Goal: Task Accomplishment & Management: Manage account settings

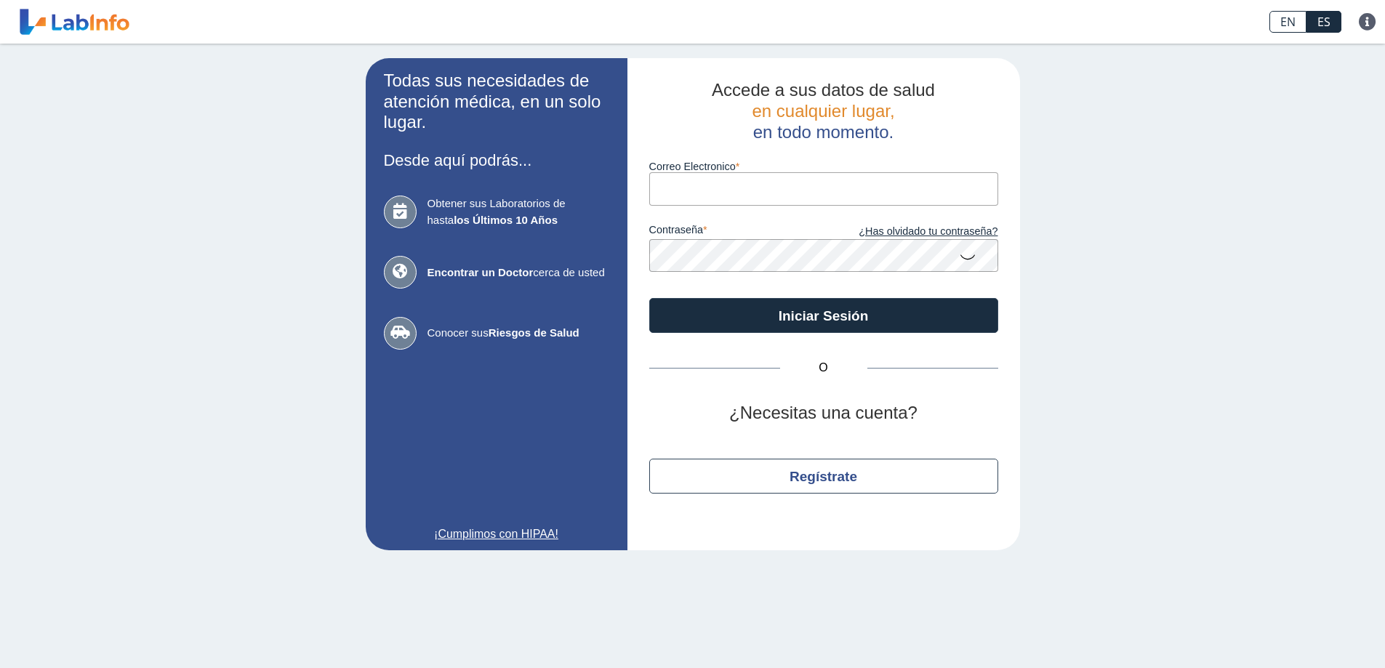
click at [734, 192] on input "Correo Electronico" at bounding box center [823, 188] width 349 height 33
click at [700, 199] on input "Correo Electronico" at bounding box center [823, 188] width 349 height 33
type input "Y"
type input "[EMAIL_ADDRESS][DOMAIN_NAME]"
click at [704, 238] on label "contraseña" at bounding box center [736, 232] width 175 height 16
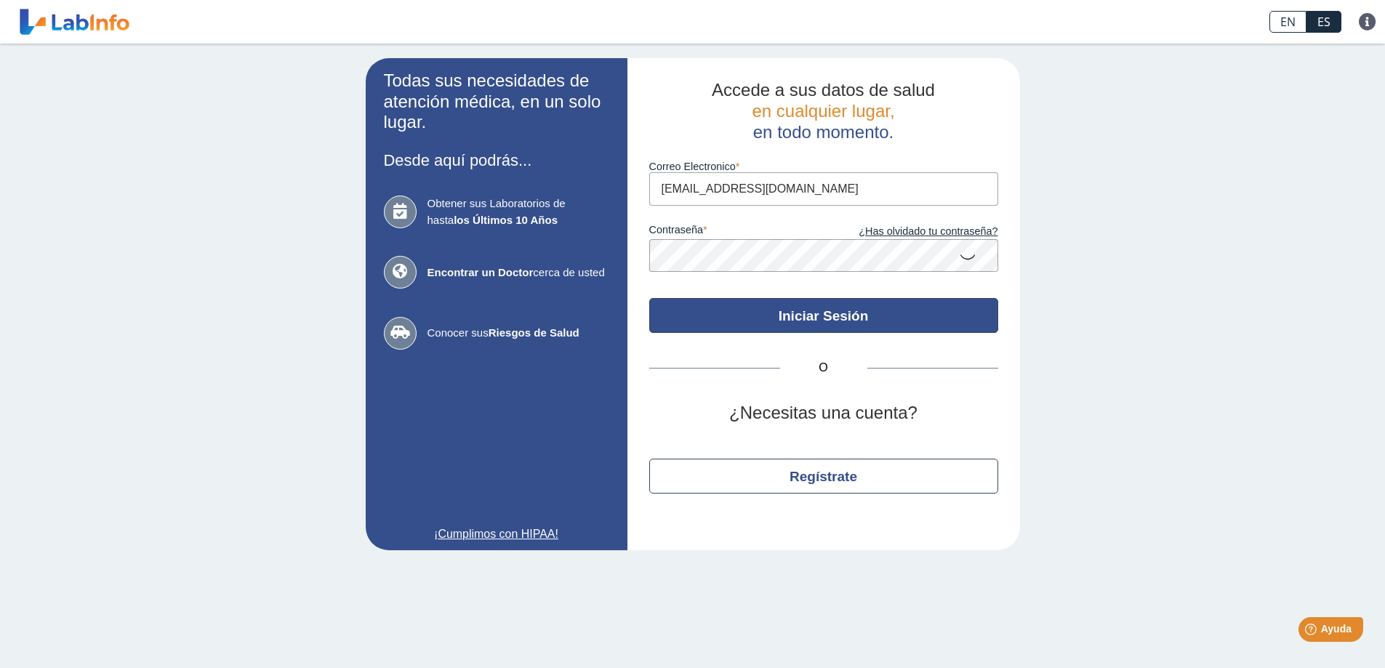
click at [795, 323] on button "Iniciar Sesión" at bounding box center [823, 315] width 349 height 35
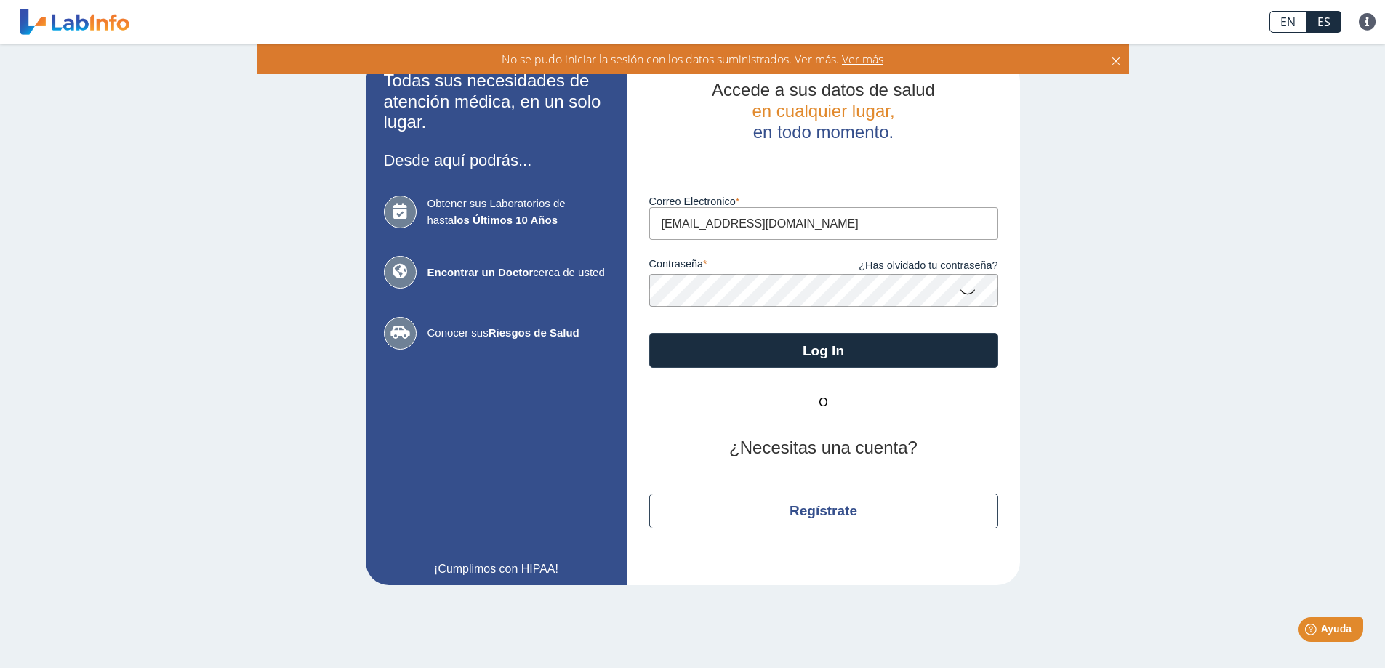
click at [860, 50] on div "No se pudo iniciar la sesión con los datos suministrados. Ver más. Ver más" at bounding box center [693, 59] width 873 height 31
click at [860, 60] on span "Ver más" at bounding box center [861, 59] width 44 height 16
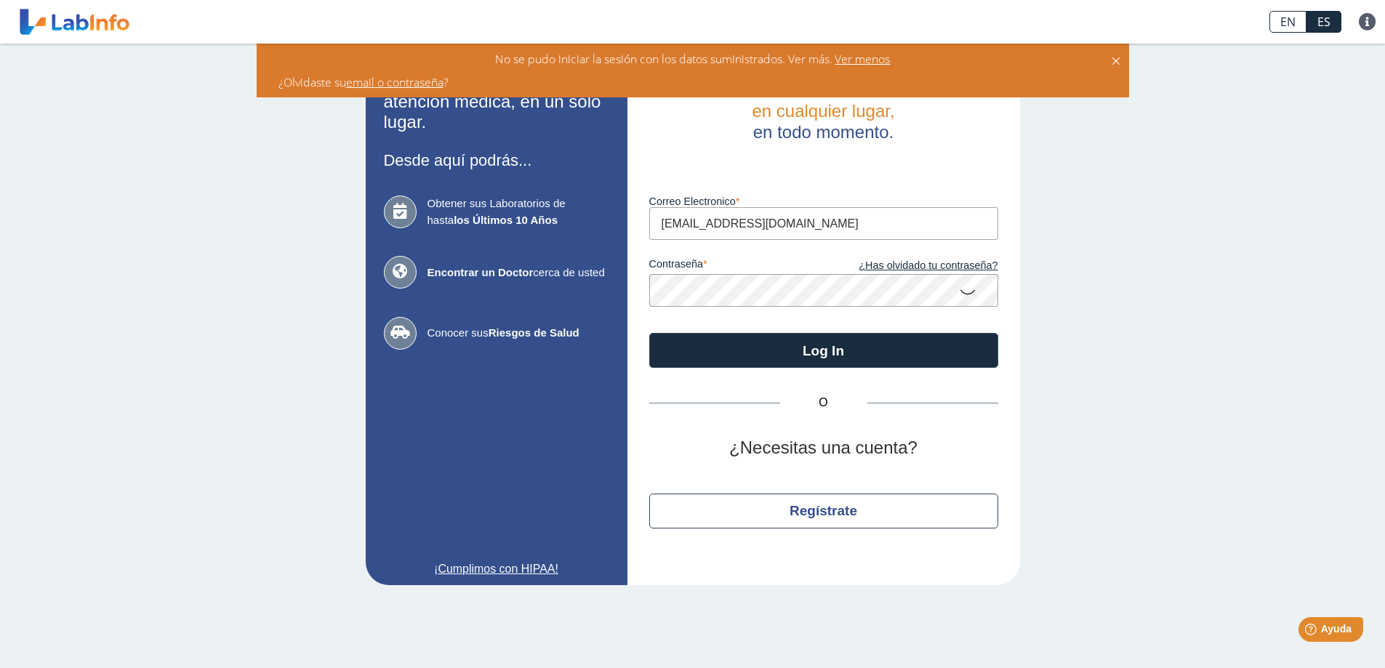
click at [967, 289] on icon at bounding box center [967, 291] width 17 height 28
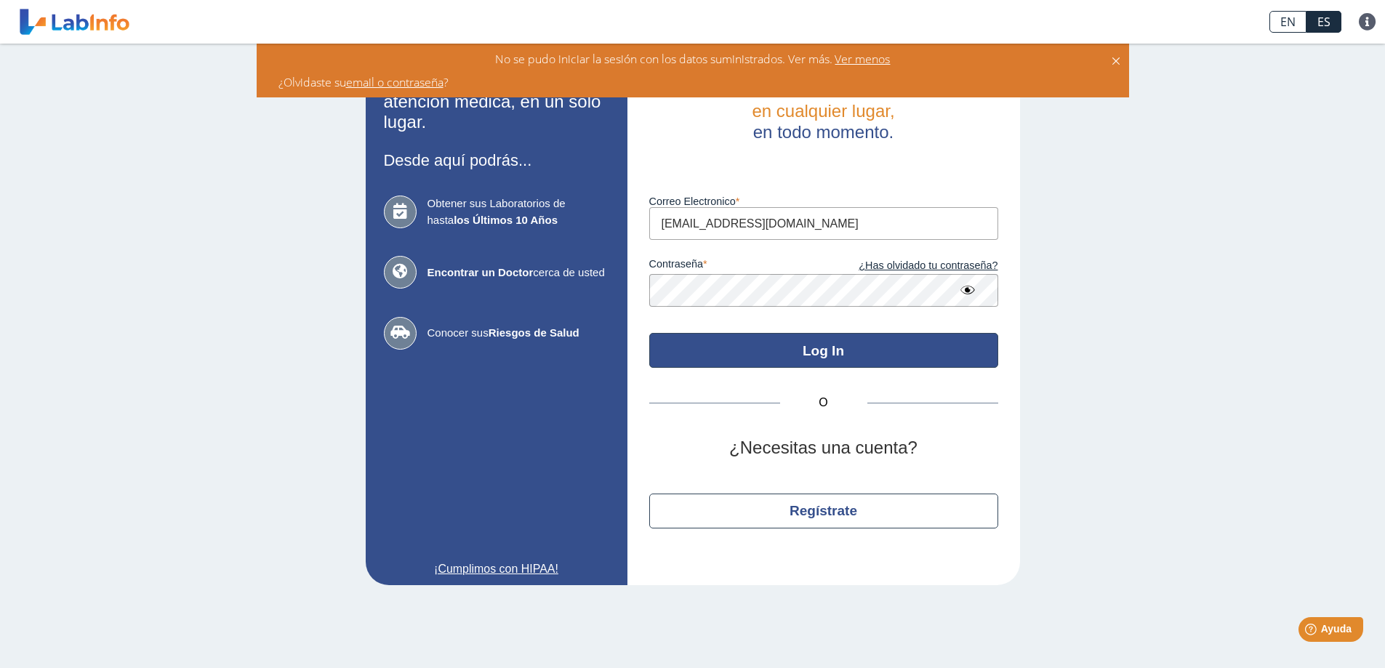
click at [804, 345] on button "Log In" at bounding box center [823, 350] width 349 height 35
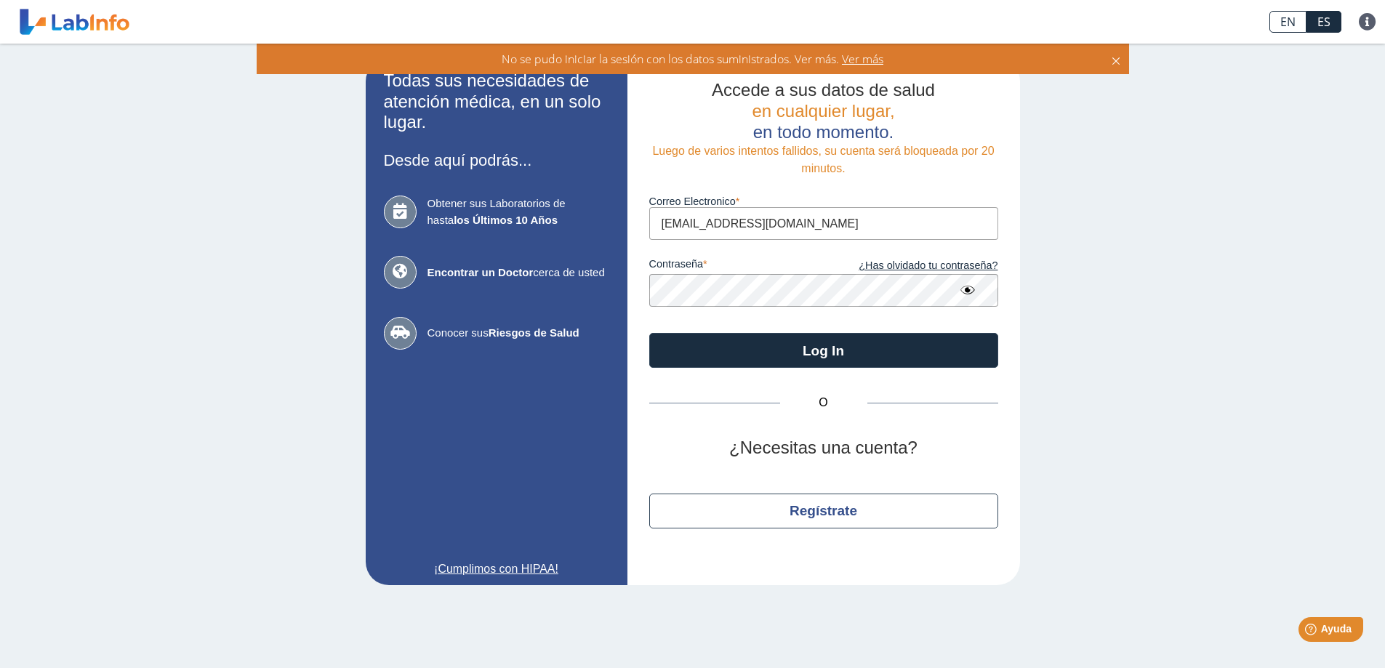
click at [1123, 55] on div "No se pudo iniciar la sesión con los datos suministrados. Ver más. Ver más" at bounding box center [693, 59] width 873 height 31
click at [1121, 56] on icon at bounding box center [1117, 59] width 12 height 16
